Goal: Information Seeking & Learning: Learn about a topic

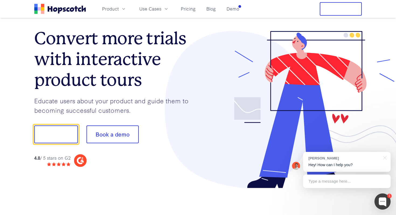
scroll to position [14, 0]
click at [111, 12] on span "Product" at bounding box center [110, 8] width 17 height 7
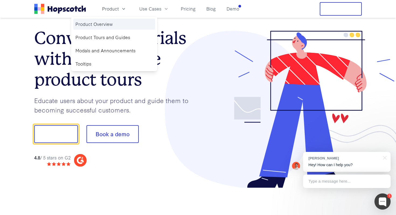
click at [108, 25] on link "Product Overview" at bounding box center [114, 24] width 82 height 11
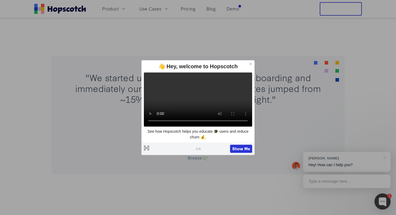
scroll to position [252, 0]
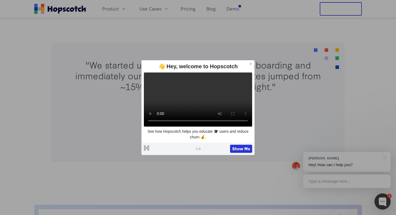
click at [249, 62] on icon at bounding box center [251, 64] width 4 height 4
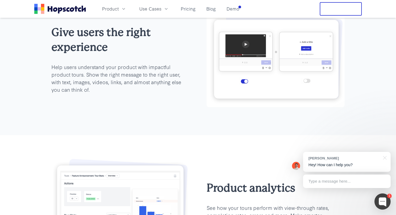
scroll to position [1292, 0]
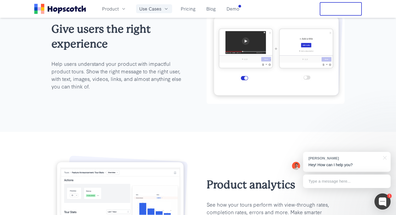
click at [153, 6] on span "Use Cases" at bounding box center [150, 8] width 22 height 7
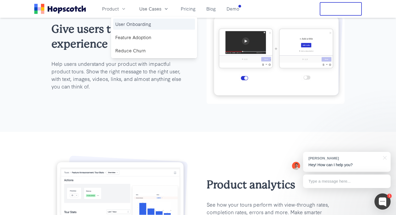
click at [140, 26] on link "User Onboarding" at bounding box center [154, 24] width 82 height 11
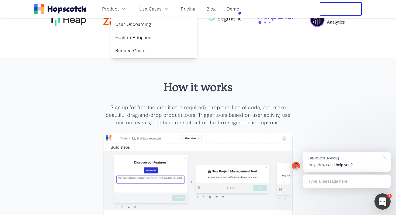
scroll to position [937, 0]
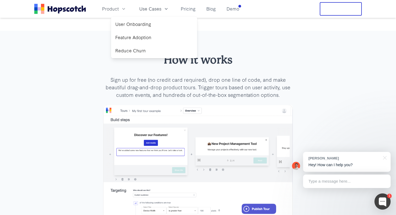
click at [72, 4] on div "Product Use Cases User Onboarding Feature Adoption Reduce Churn Pricing Blog De…" at bounding box center [137, 8] width 207 height 13
click at [72, 10] on icon "Home" at bounding box center [60, 9] width 52 height 10
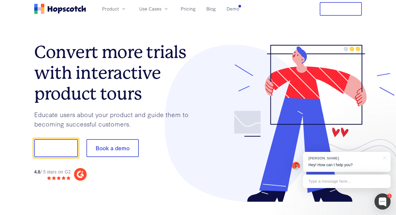
click at [340, 11] on button "Free Trial" at bounding box center [341, 8] width 42 height 13
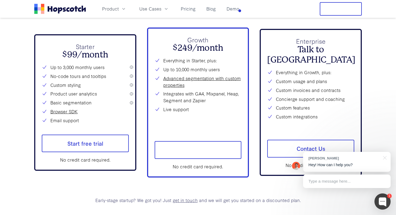
scroll to position [1975, 0]
